Goal: Task Accomplishment & Management: Manage account settings

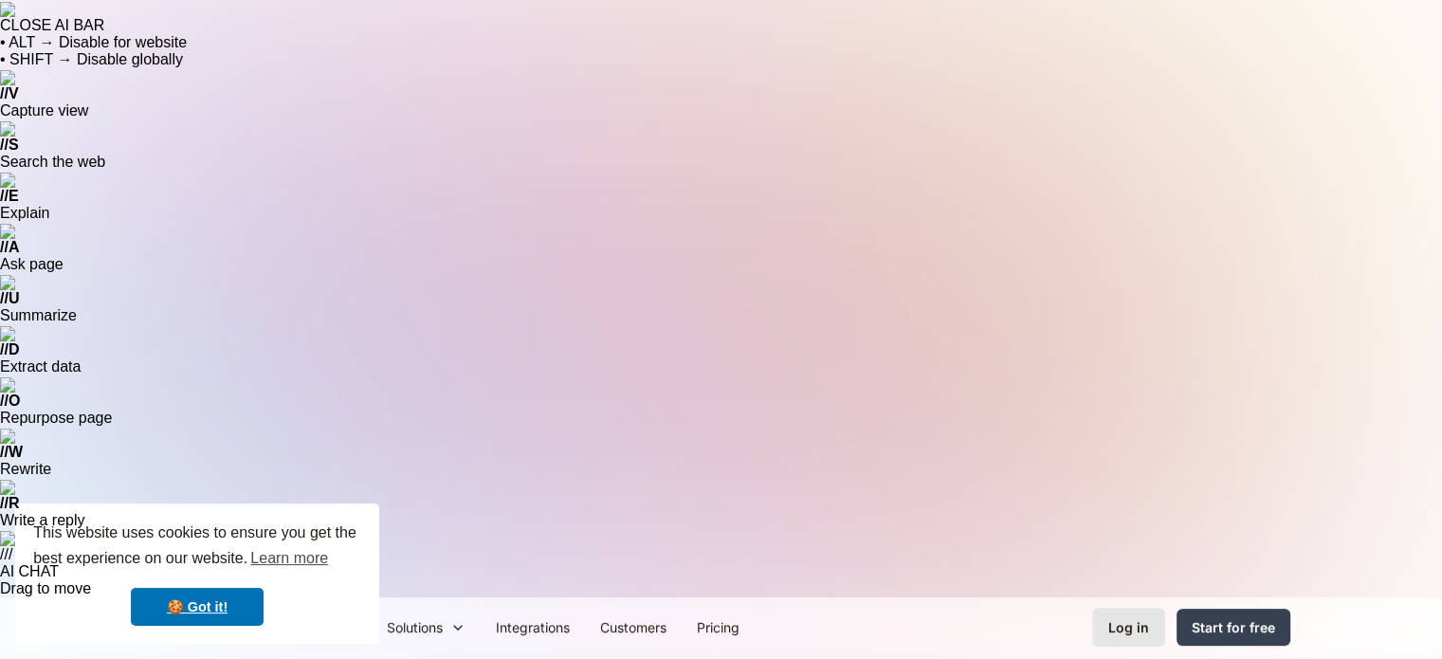
click at [1134, 617] on div "Log in" at bounding box center [1128, 627] width 41 height 20
